Goal: Entertainment & Leisure: Consume media (video, audio)

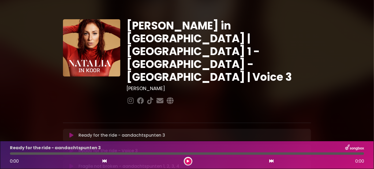
click at [70, 133] on icon at bounding box center [71, 135] width 4 height 5
click at [72, 148] on icon at bounding box center [71, 150] width 4 height 5
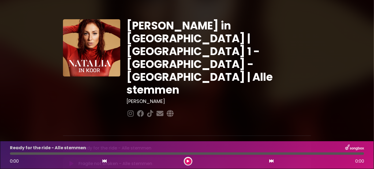
click at [71, 146] on icon at bounding box center [71, 148] width 4 height 5
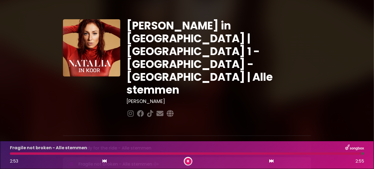
click at [72, 162] on icon at bounding box center [71, 164] width 3 height 5
click at [72, 161] on icon at bounding box center [71, 163] width 4 height 5
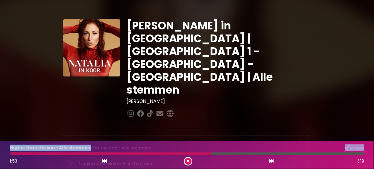
drag, startPoint x: 209, startPoint y: 154, endPoint x: 15, endPoint y: 150, distance: 194.3
click at [17, 145] on div "Higher than the sun - Alle stemmen 1:53 3:19" at bounding box center [187, 154] width 360 height 21
click at [251, 155] on div at bounding box center [155, 154] width 291 height 2
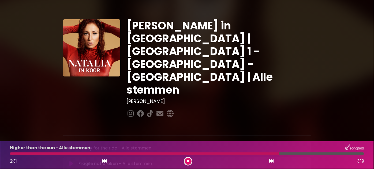
click at [251, 155] on div at bounding box center [144, 154] width 269 height 2
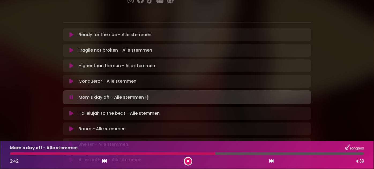
scroll to position [121, 0]
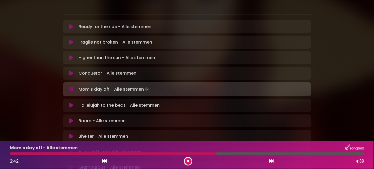
click at [69, 99] on div "Hallelujah to the beat - Alle stemmen Loading Track... Name Email" at bounding box center [187, 105] width 248 height 13
click at [74, 103] on button at bounding box center [71, 105] width 10 height 5
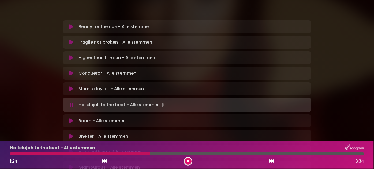
click at [103, 153] on div at bounding box center [80, 154] width 140 height 2
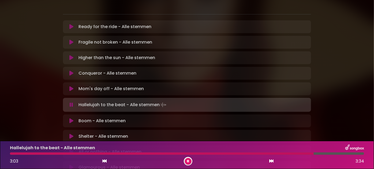
click at [71, 118] on icon at bounding box center [71, 120] width 4 height 5
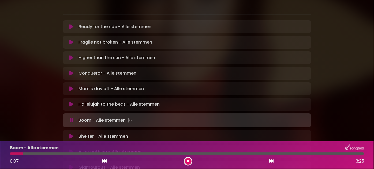
click at [241, 148] on div "Boom - Alle stemmen" at bounding box center [187, 147] width 360 height 7
click at [61, 154] on div at bounding box center [44, 154] width 68 height 2
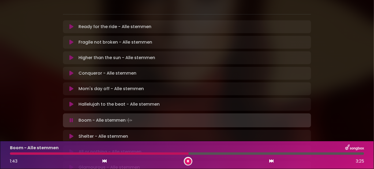
click at [82, 153] on div at bounding box center [99, 154] width 178 height 2
click at [71, 155] on div "Boom - Alle stemmen 0:54 3:25" at bounding box center [187, 154] width 360 height 21
click at [66, 154] on div at bounding box center [58, 154] width 96 height 2
click at [103, 154] on div at bounding box center [187, 154] width 354 height 2
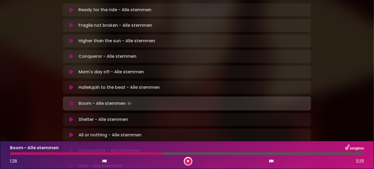
scroll to position [146, 0]
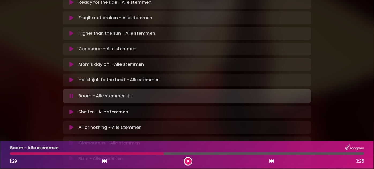
click at [70, 109] on icon at bounding box center [71, 111] width 4 height 5
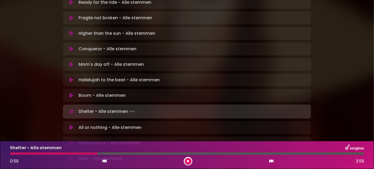
click at [67, 153] on div at bounding box center [53, 154] width 87 height 2
click at [57, 153] on div at bounding box center [40, 154] width 60 height 2
click at [57, 153] on div at bounding box center [42, 154] width 64 height 2
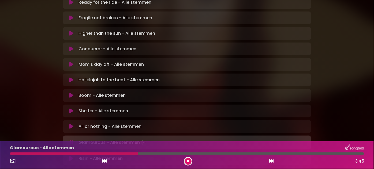
click at [179, 160] on div "1:21 3:45" at bounding box center [187, 161] width 360 height 9
click at [187, 162] on button at bounding box center [188, 161] width 7 height 7
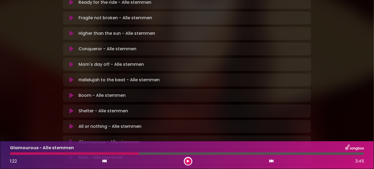
click at [123, 154] on div at bounding box center [74, 154] width 129 height 2
click at [128, 155] on div "Glamourous - Alle stemmen 1:22 3:45" at bounding box center [187, 154] width 360 height 21
drag, startPoint x: 140, startPoint y: 155, endPoint x: 131, endPoint y: 155, distance: 8.3
click at [131, 155] on div "Glamourous - Alle stemmen 1:22 3:45" at bounding box center [187, 154] width 360 height 21
click at [116, 151] on div "Glamourous - Alle stemmen" at bounding box center [187, 147] width 360 height 7
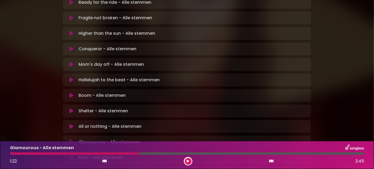
click at [110, 154] on div at bounding box center [74, 154] width 129 height 2
click at [189, 162] on button at bounding box center [188, 161] width 7 height 7
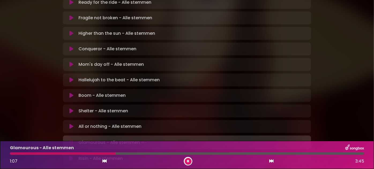
drag, startPoint x: 116, startPoint y: 153, endPoint x: 78, endPoint y: 153, distance: 38.3
click at [78, 153] on div at bounding box center [187, 154] width 354 height 2
click at [76, 153] on div at bounding box center [44, 154] width 68 height 2
click at [88, 153] on div at bounding box center [79, 154] width 138 height 2
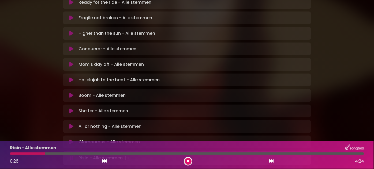
drag, startPoint x: 14, startPoint y: 154, endPoint x: 45, endPoint y: 155, distance: 31.0
click at [45, 155] on div at bounding box center [187, 154] width 354 height 2
